Goal: Transaction & Acquisition: Purchase product/service

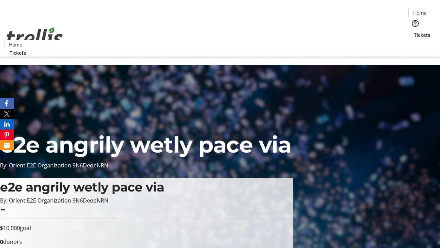
click at [414, 31] on span "Tickets" at bounding box center [422, 34] width 17 height 7
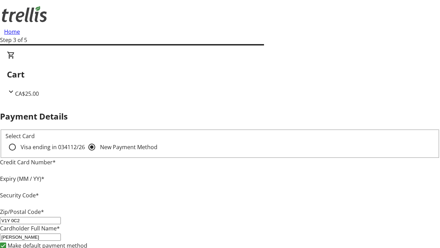
type input "V1Y 0C2"
